Goal: Task Accomplishment & Management: Manage account settings

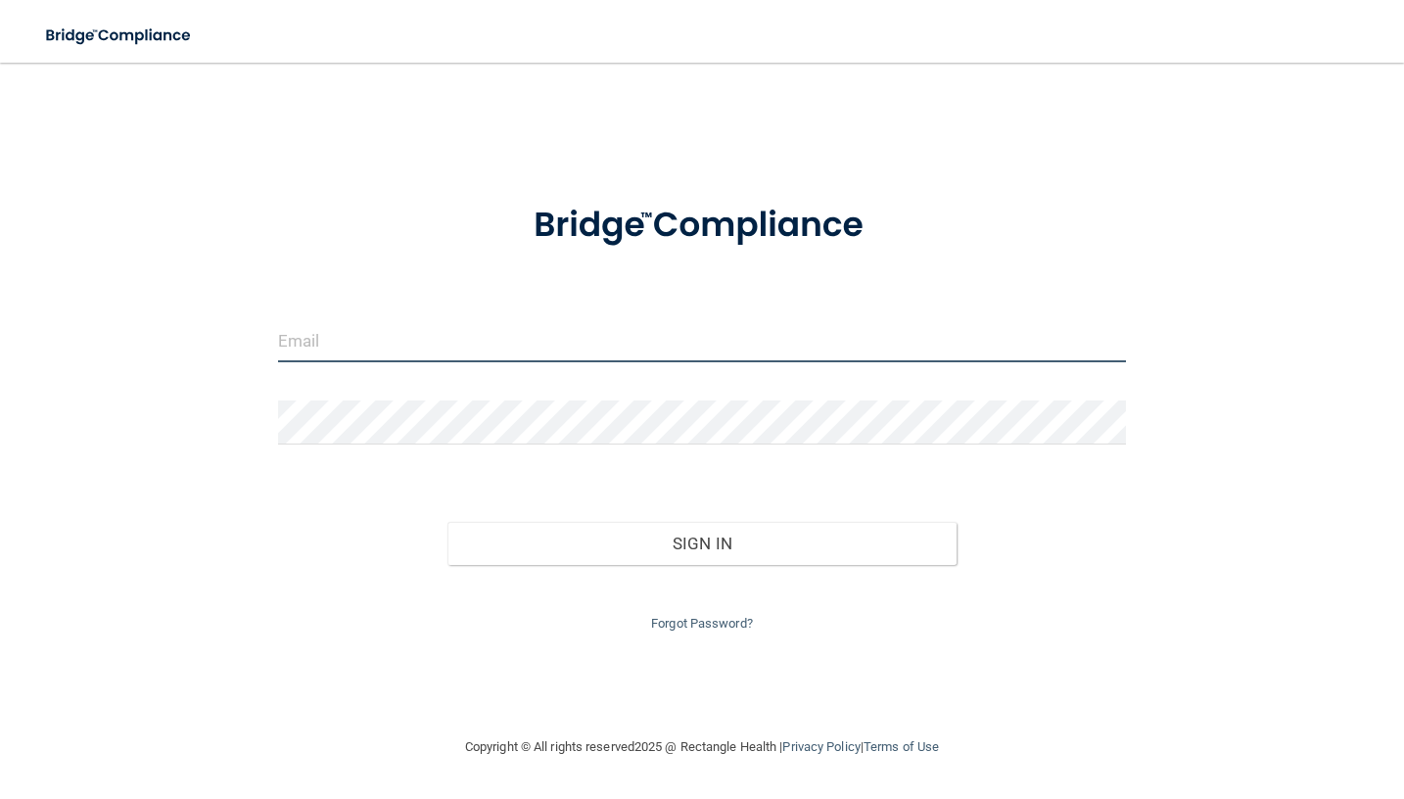
click at [573, 343] on input "email" at bounding box center [702, 340] width 849 height 44
type input "[PERSON_NAME][EMAIL_ADDRESS][PERSON_NAME][DOMAIN_NAME]"
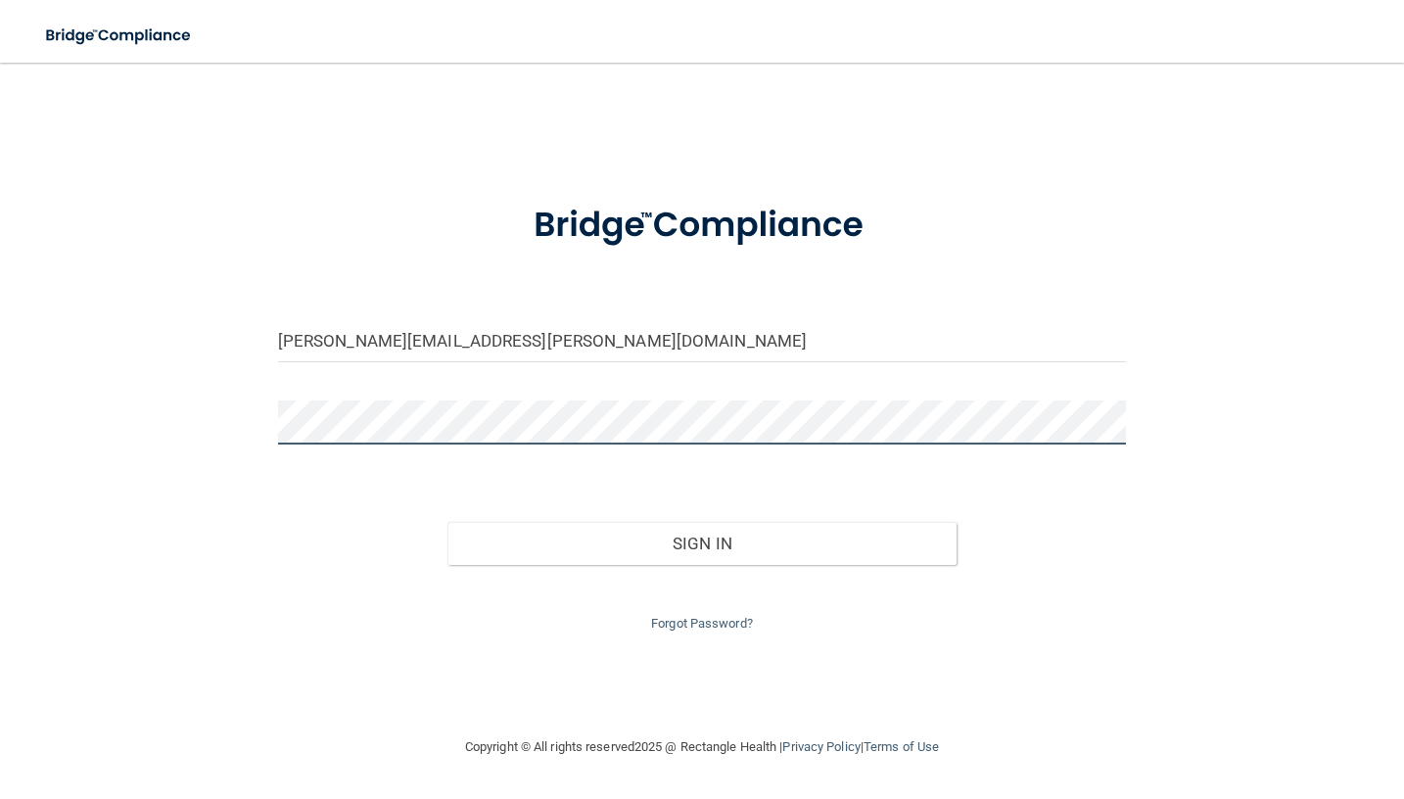
click at [447, 522] on button "Sign In" at bounding box center [701, 543] width 509 height 43
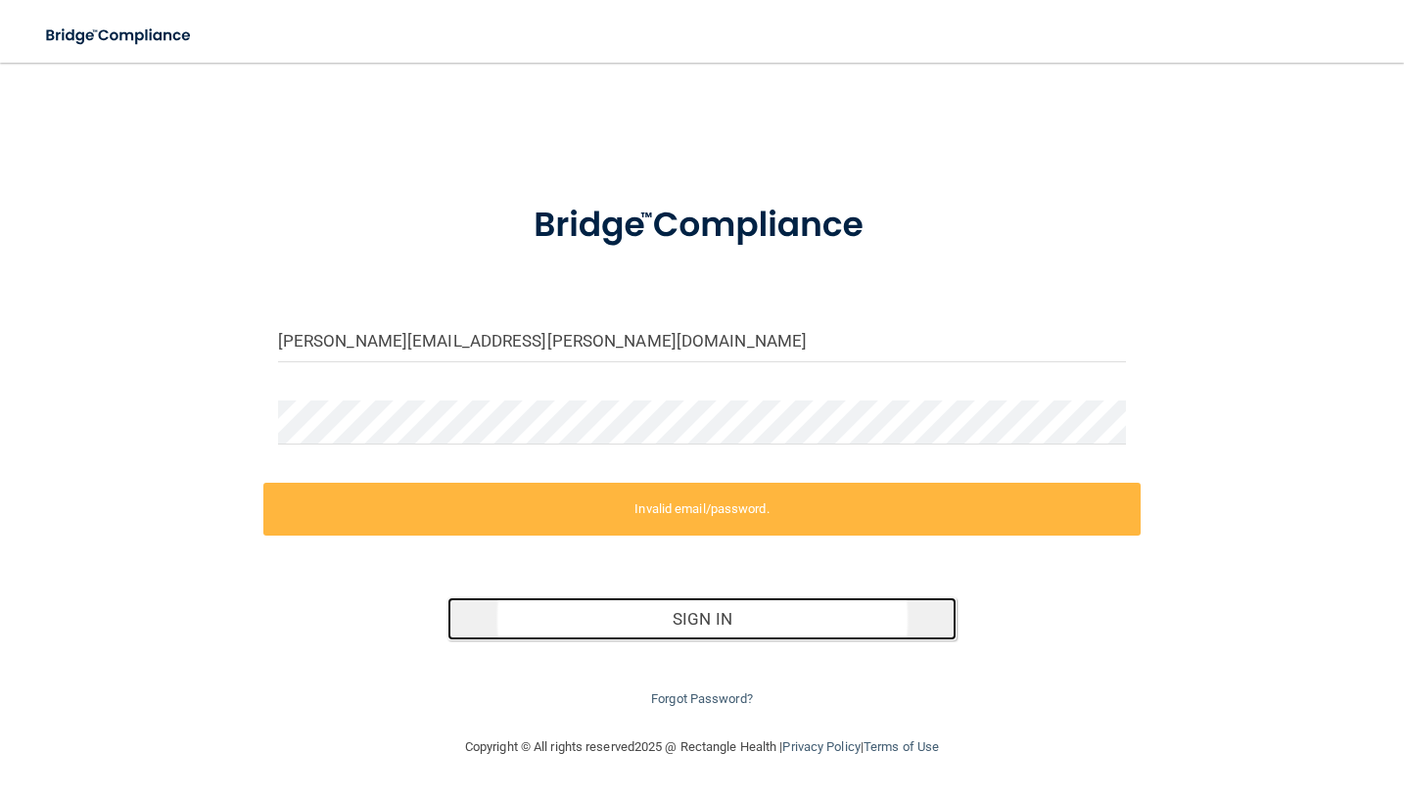
click at [723, 623] on button "Sign In" at bounding box center [701, 618] width 509 height 43
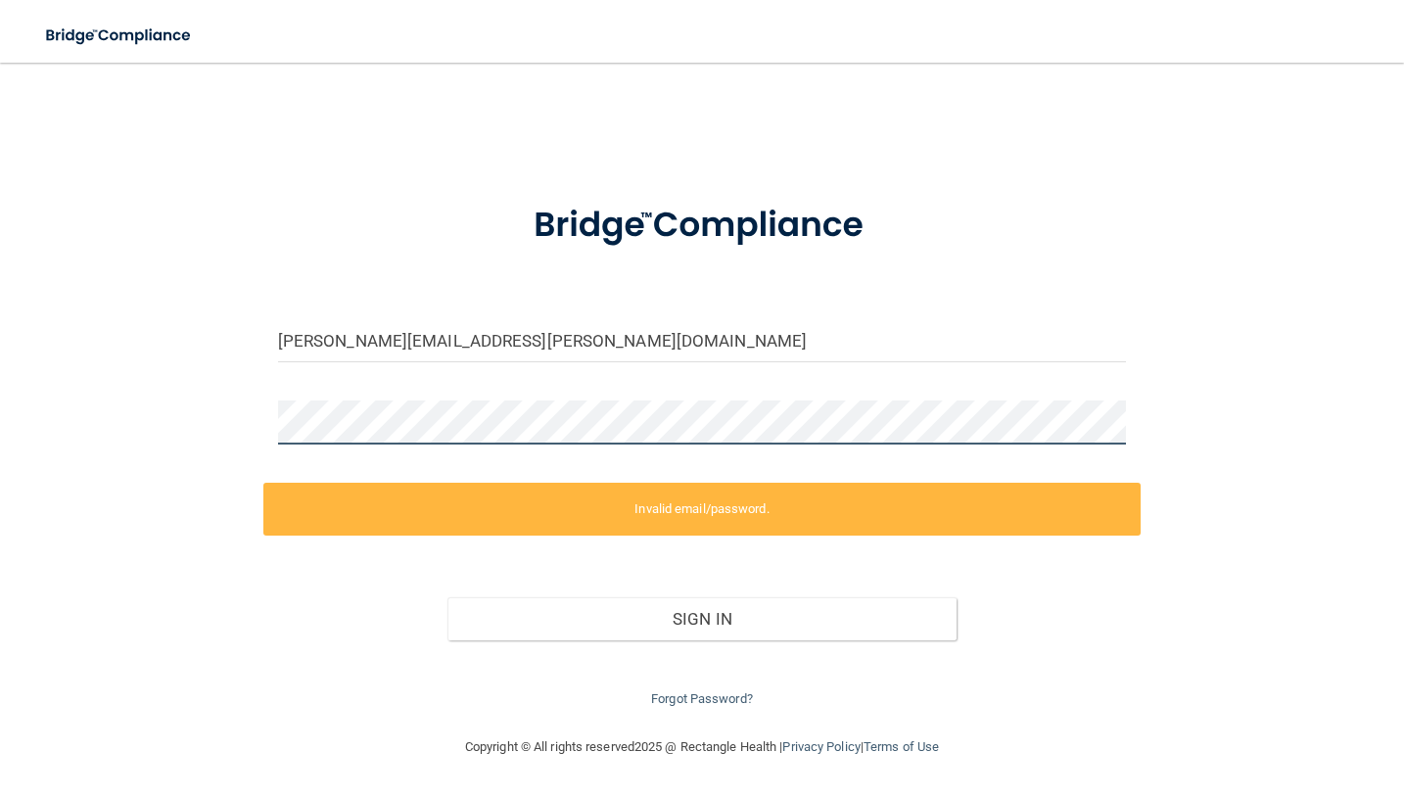
click at [29, 431] on main "[PERSON_NAME][EMAIL_ADDRESS][PERSON_NAME][DOMAIN_NAME] Invalid email/password. …" at bounding box center [702, 431] width 1404 height 736
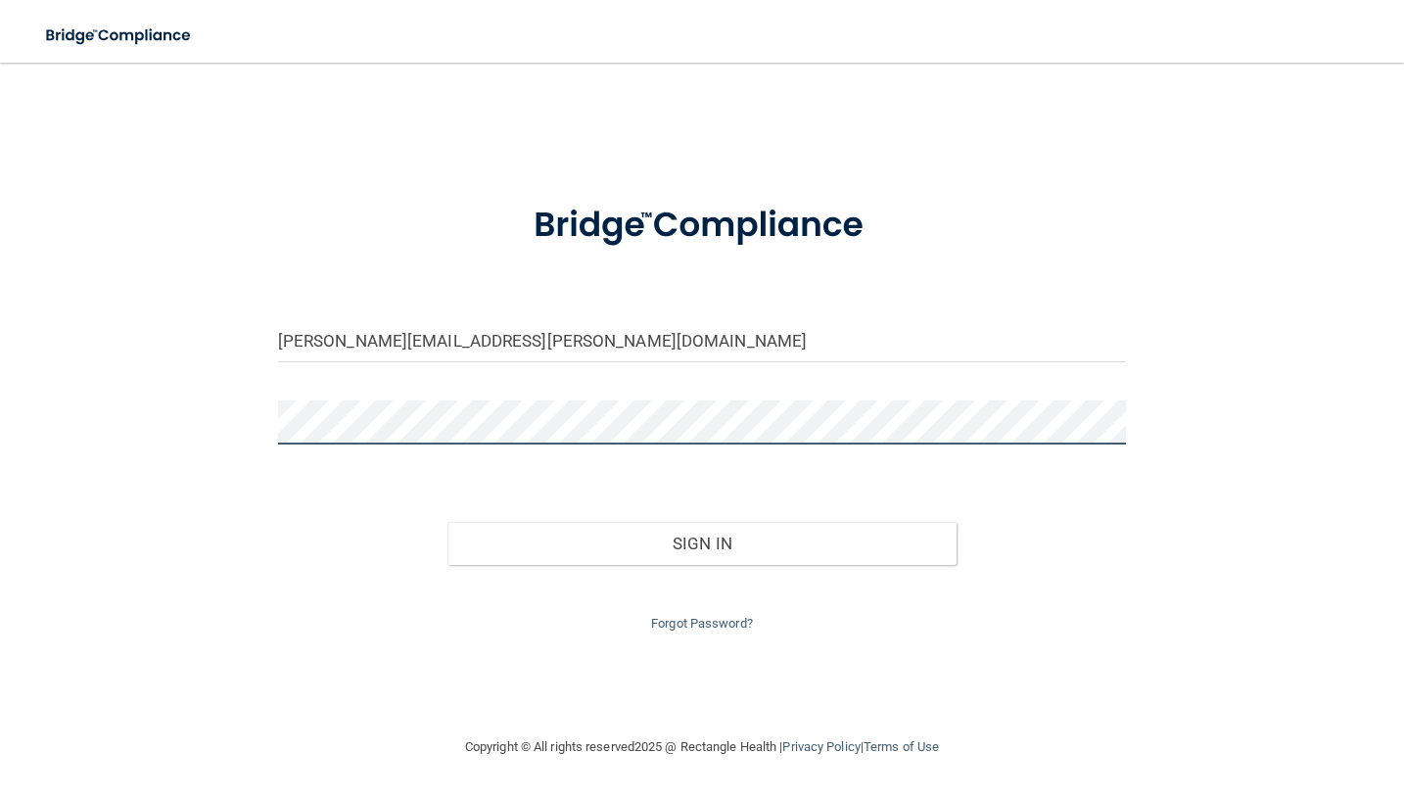
click at [447, 522] on button "Sign In" at bounding box center [701, 543] width 509 height 43
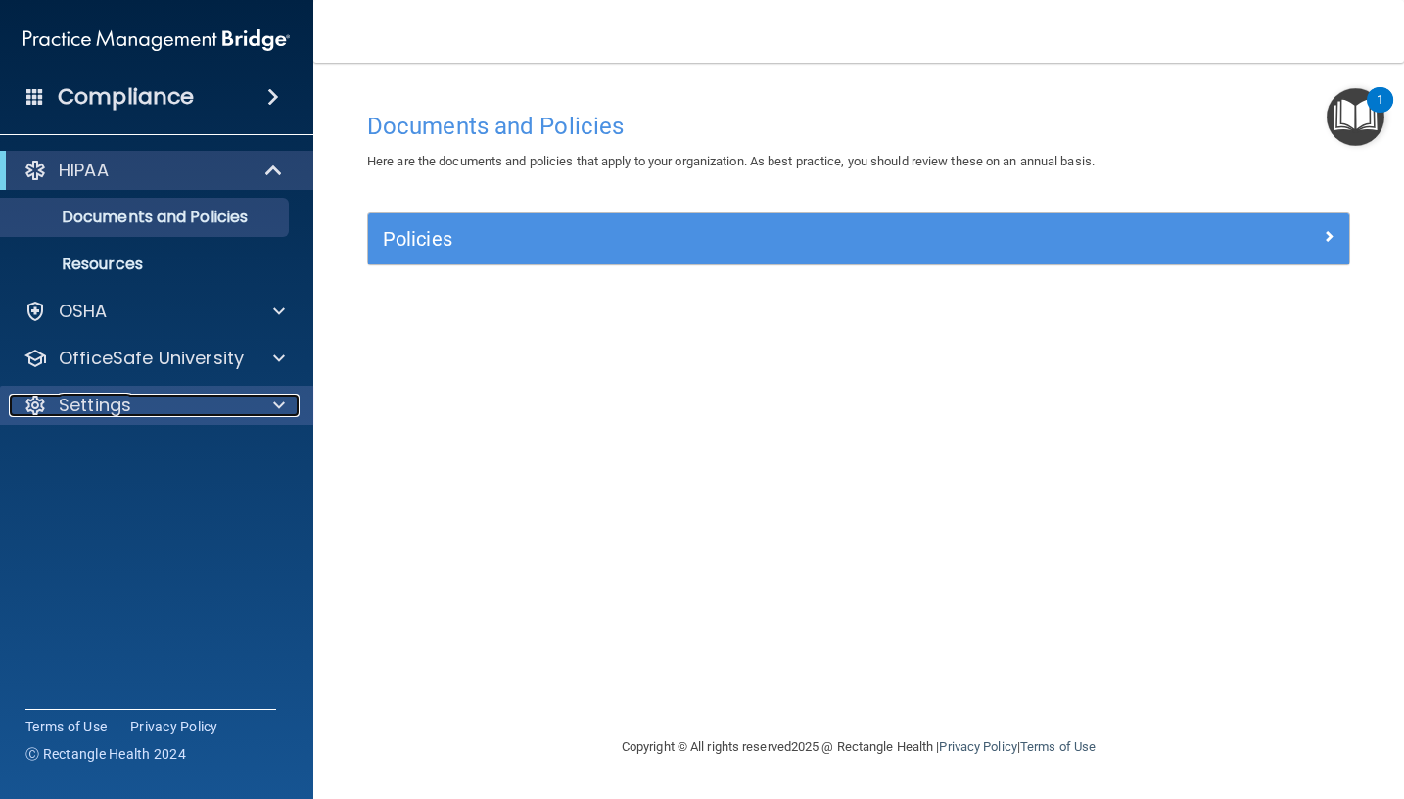
click at [266, 413] on div at bounding box center [276, 404] width 49 height 23
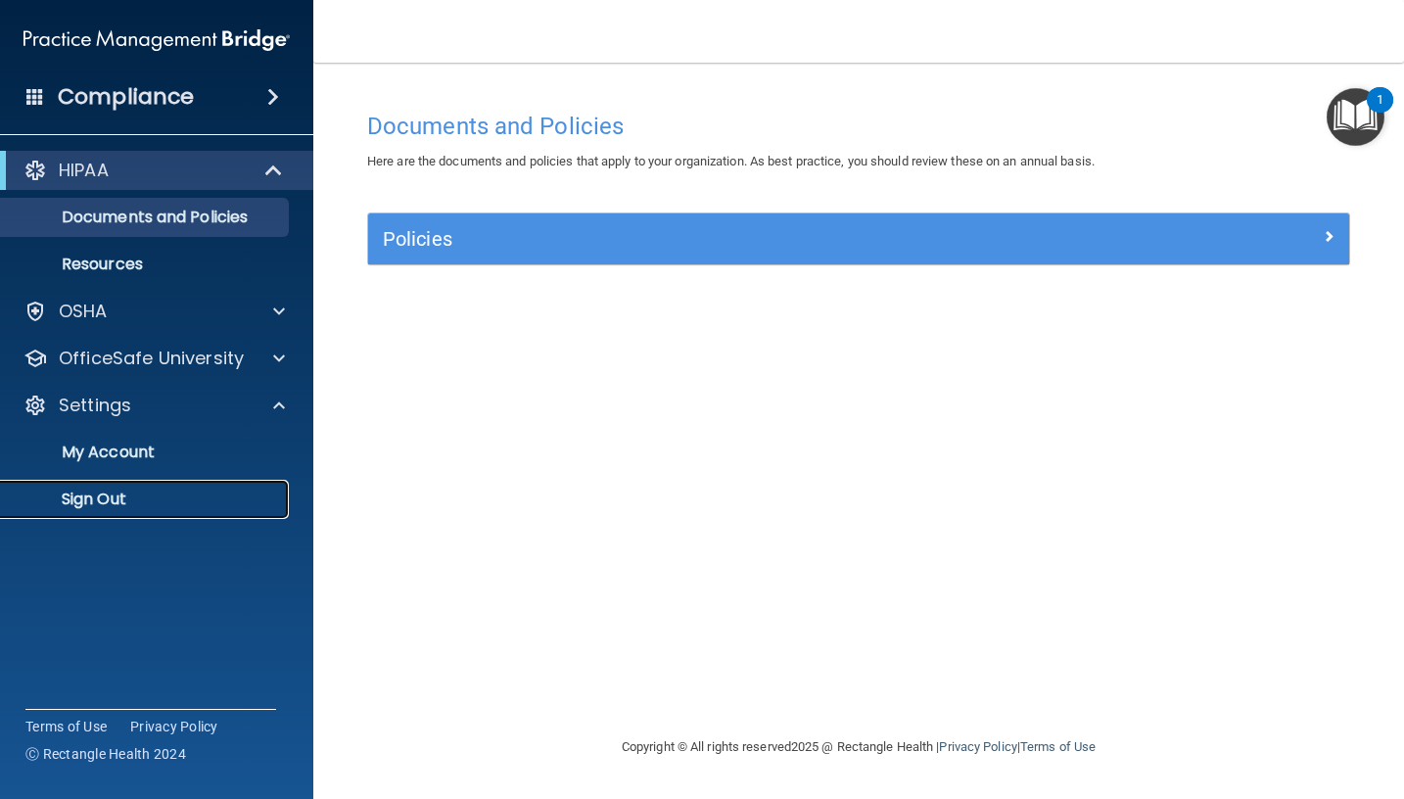
click at [74, 507] on p "Sign Out" at bounding box center [146, 499] width 267 height 20
